Goal: Task Accomplishment & Management: Use online tool/utility

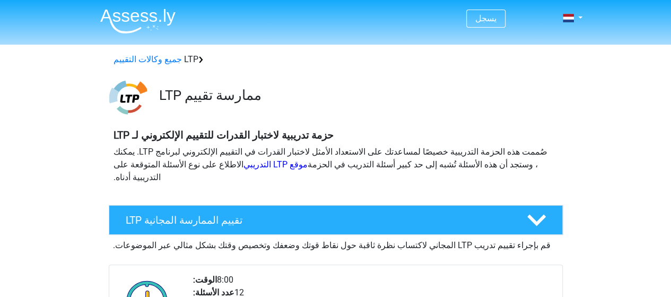
click at [142, 17] on img at bounding box center [137, 20] width 75 height 25
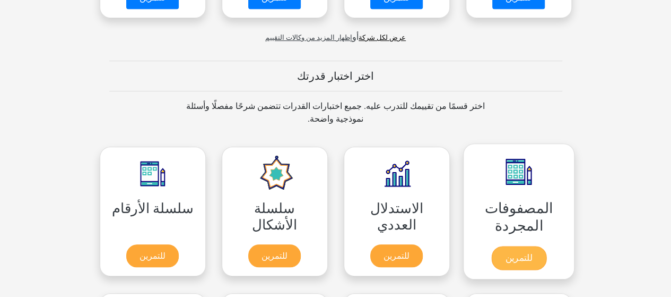
scroll to position [371, 0]
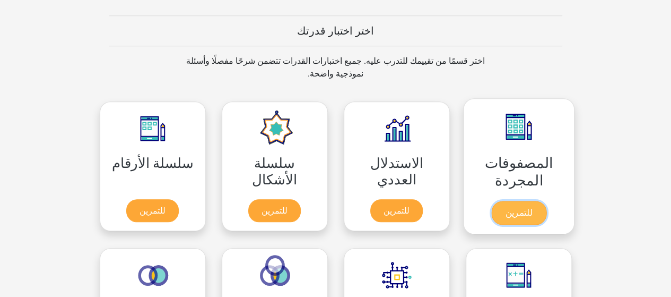
click at [513, 201] on link "للتمرين" at bounding box center [518, 213] width 55 height 24
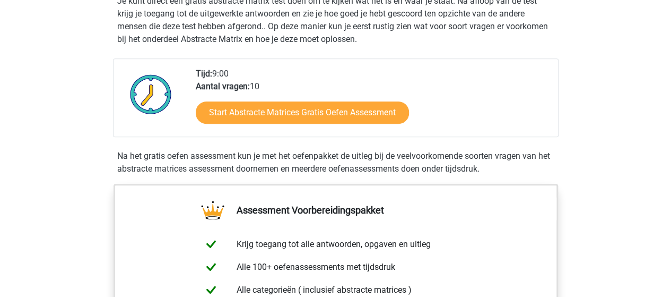
scroll to position [265, 0]
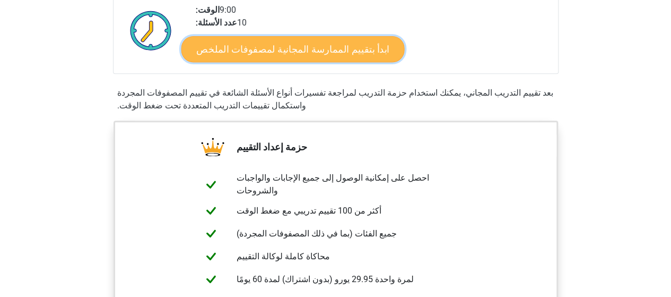
click at [298, 43] on font "ابدأ بتقييم الممارسة المجانية لمصفوفات الملخص" at bounding box center [292, 49] width 193 height 12
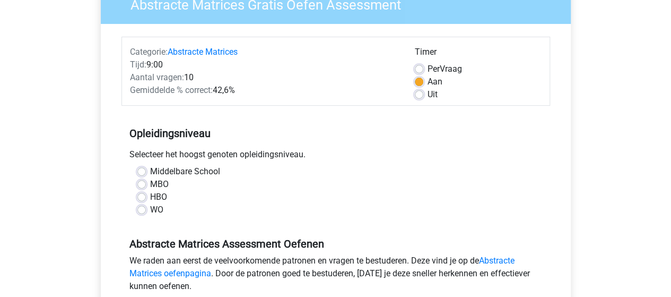
scroll to position [106, 0]
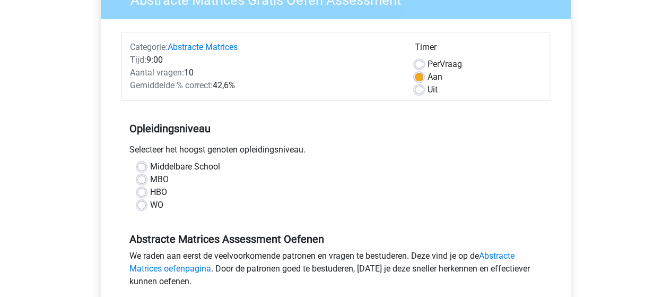
click at [424, 88] on div "Uit" at bounding box center [478, 89] width 127 height 13
click at [150, 177] on label "MBO" at bounding box center [159, 179] width 19 height 13
click at [141, 177] on input "MBO" at bounding box center [141, 178] width 8 height 11
radio input "true"
click at [414, 91] on div "Timer Per Vraag Aan Uit" at bounding box center [478, 68] width 143 height 55
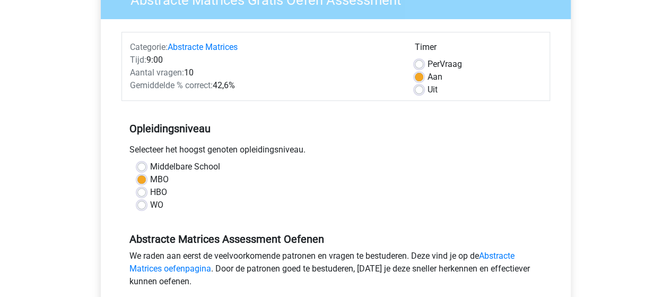
click at [428, 90] on label "Uit" at bounding box center [433, 89] width 10 height 13
click at [417, 90] on input "Uit" at bounding box center [419, 88] width 8 height 11
radio input "true"
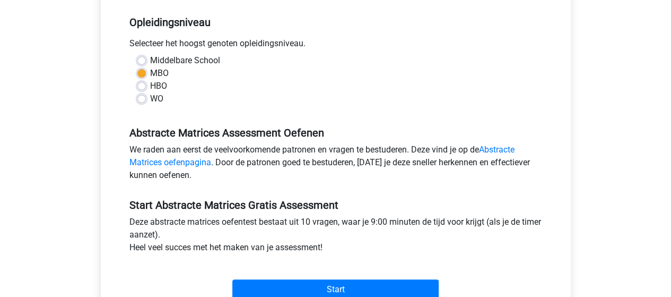
scroll to position [424, 0]
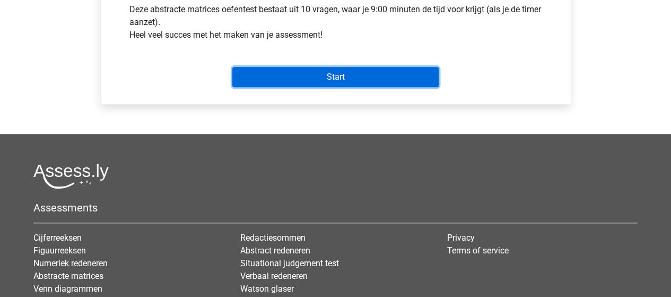
click at [349, 76] on input "Start" at bounding box center [335, 77] width 206 height 20
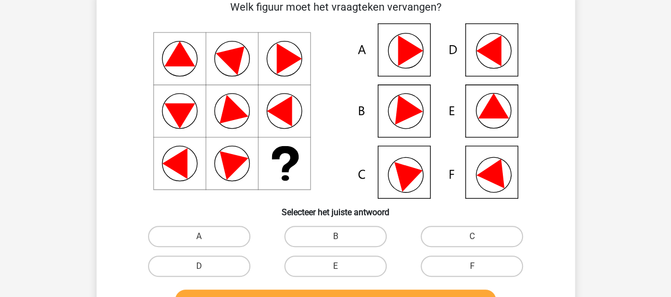
scroll to position [53, 0]
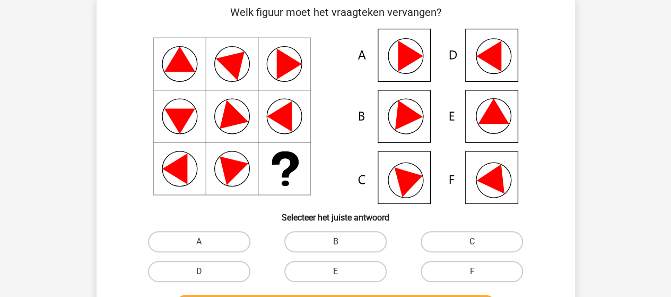
click at [614, 116] on div "Registreer Nederlands English" at bounding box center [335, 291] width 671 height 688
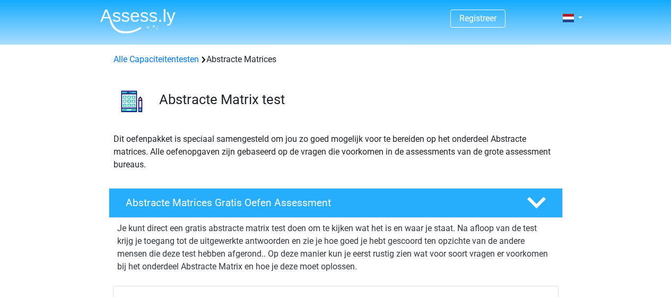
scroll to position [316, 0]
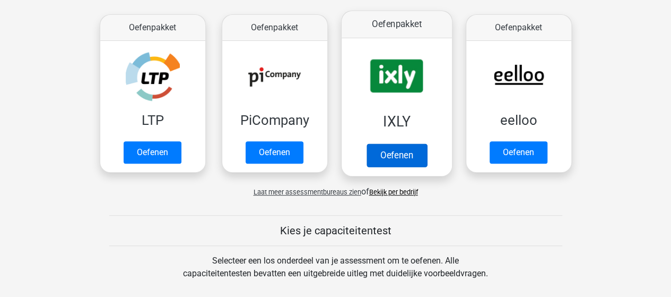
scroll to position [196, 0]
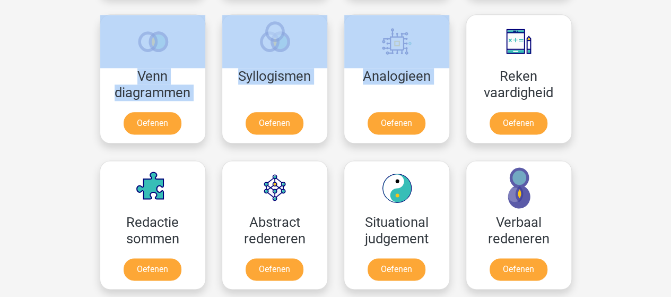
scroll to position [381, 0]
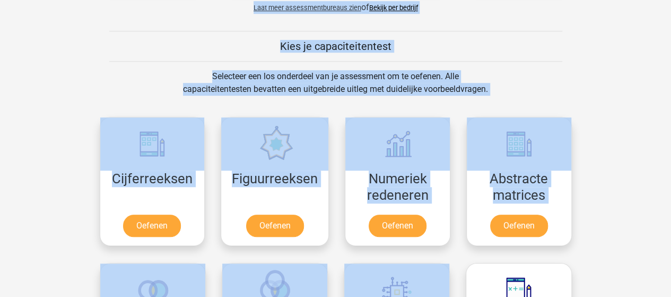
drag, startPoint x: 197, startPoint y: 171, endPoint x: 510, endPoint y: 102, distance: 320.6
copy div "Als je voor een bepaald assessmentbureau wilt oefenen kies je die hier, of sele…"
